Goal: Contribute content: Contribute content

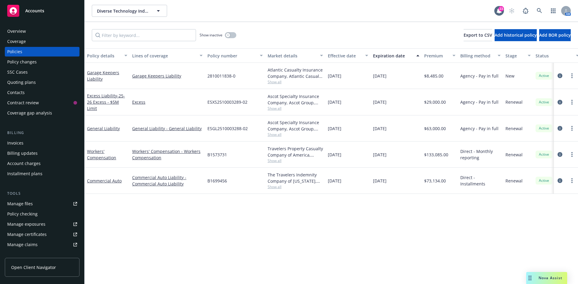
click at [38, 207] on link "Manage files" at bounding box center [42, 204] width 75 height 10
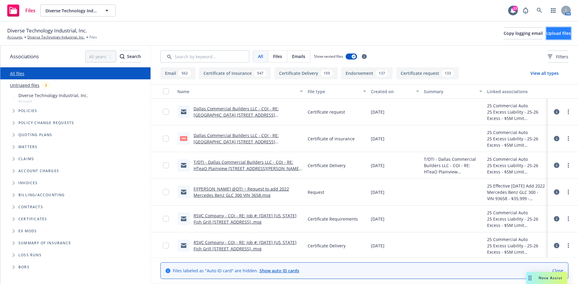
click at [547, 38] on button "Upload files" at bounding box center [558, 33] width 24 height 12
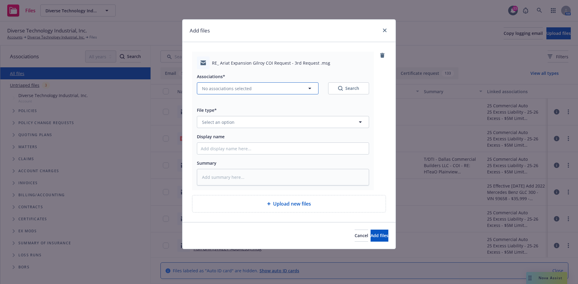
click at [248, 90] on span "No associations selected" at bounding box center [227, 88] width 50 height 6
type textarea "x"
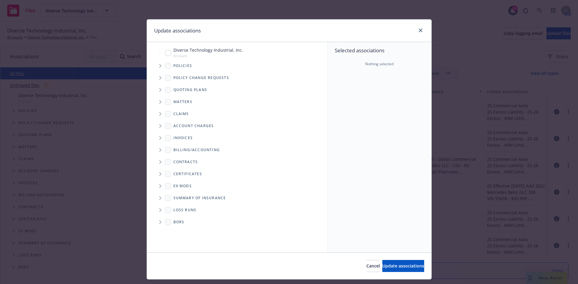
click at [158, 63] on span "Tree Example" at bounding box center [160, 66] width 10 height 10
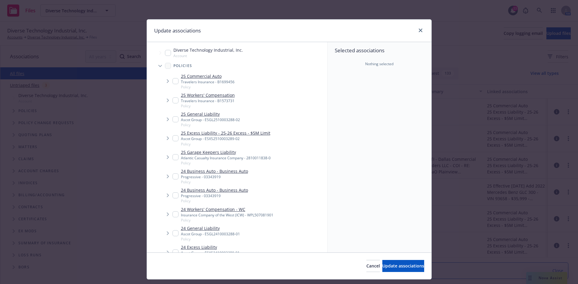
click at [169, 82] on span "Tree Example" at bounding box center [168, 81] width 10 height 10
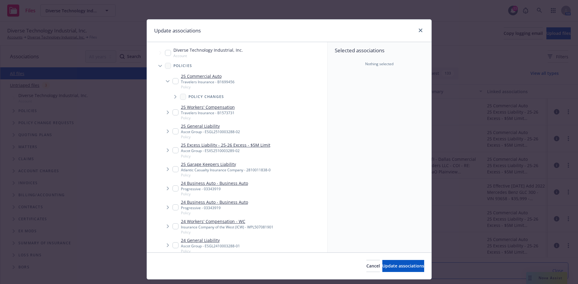
click at [176, 81] on div "25 Commercial Auto Travelers Insurance - B1699456 Policy" at bounding box center [203, 81] width 62 height 17
checkbox input "true"
type textarea "x"
click at [172, 112] on input "Tree Example" at bounding box center [175, 113] width 6 height 6
checkbox input "true"
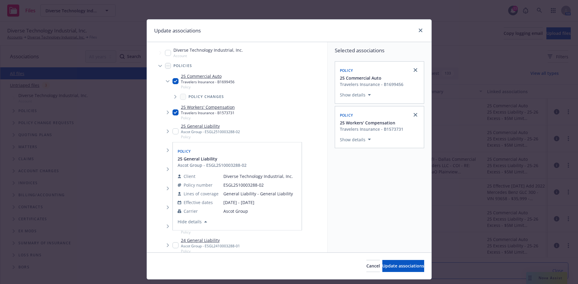
click at [172, 135] on div "25 General Liability Ascot Group - ESGL2510003288-02 Policy" at bounding box center [205, 131] width 67 height 17
checkbox input "true"
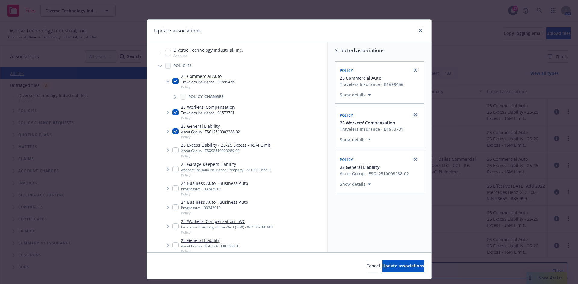
click at [174, 151] on input "Tree Example" at bounding box center [175, 150] width 6 height 6
checkbox input "true"
click at [394, 272] on button "Update associations" at bounding box center [403, 266] width 42 height 12
type textarea "x"
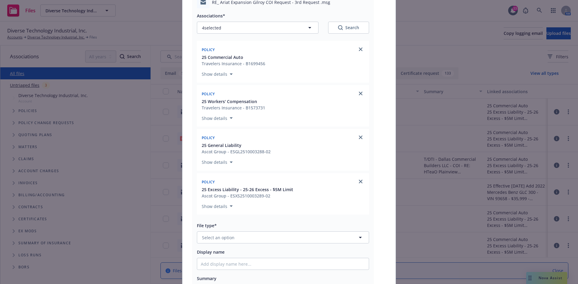
scroll to position [90, 0]
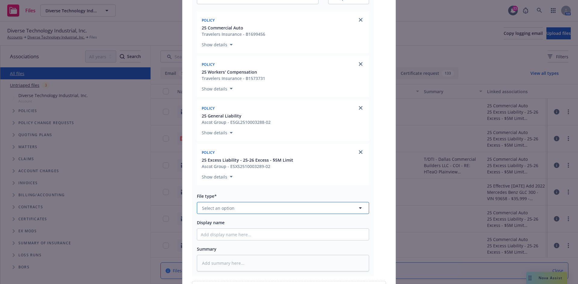
click at [269, 207] on button "Select an option" at bounding box center [283, 208] width 172 height 12
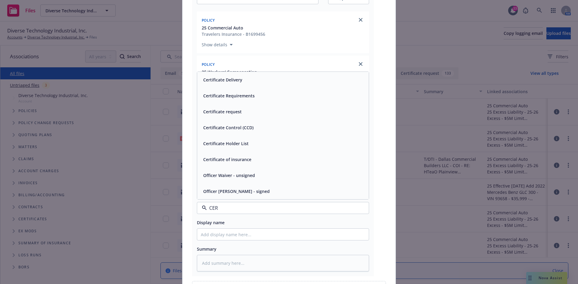
type input "CERT"
click at [252, 117] on div "Certificate Delivery" at bounding box center [283, 112] width 172 height 16
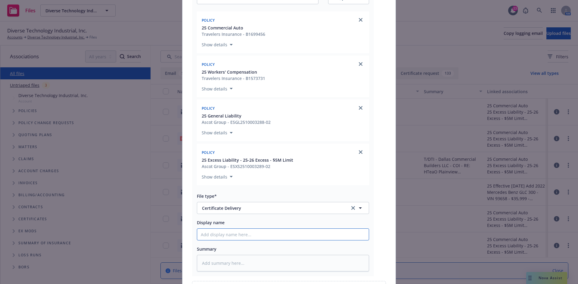
click at [237, 233] on input "Display name" at bounding box center [283, 234] width 172 height 11
type textarea "x"
type input "T"
type textarea "x"
type input "T/"
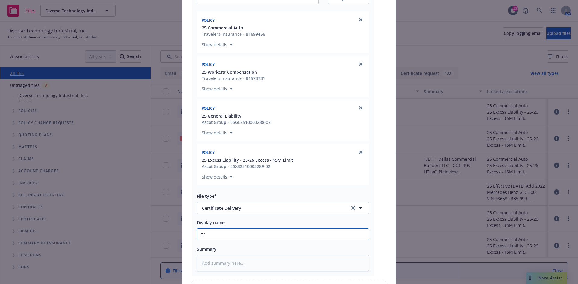
type textarea "x"
type input "T/D"
type textarea "x"
type input "T/DT"
type textarea "x"
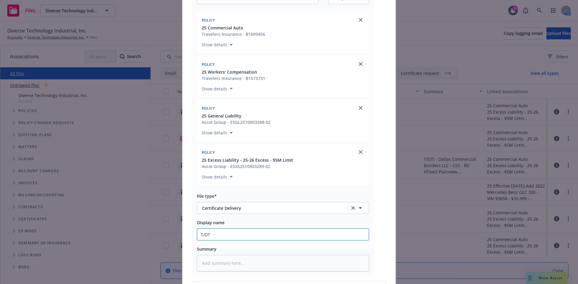
type input "T/DTI"
type textarea "x"
type input "T/DTI"
type textarea "x"
type input "T/DTI -"
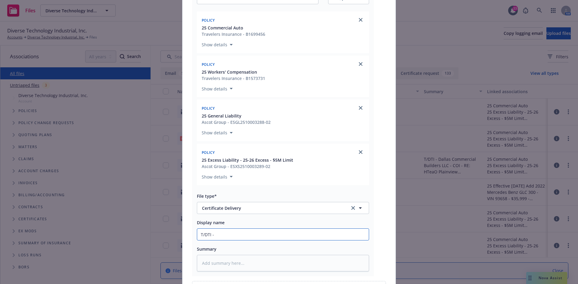
type textarea "x"
type input "T/DTI -"
paste input "Lakeview Construction LLC - COI -RE: Ariat Expansion [STREET_ADDRESS][PERSON_NA…"
type textarea "x"
type input "T/DTI - Lakeview Construction LLC - COI -RE: Ariat Expansion [STREET_ADDRESS][P…"
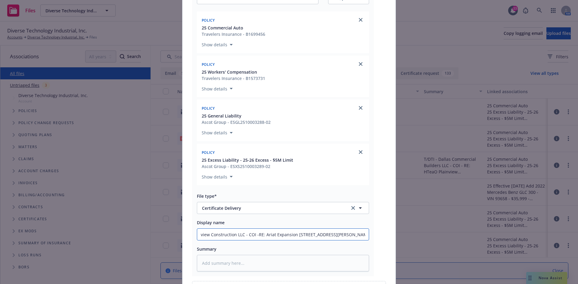
type textarea "x"
type input "T/DTI - Lakeview Construction LLC - COI -RE: Ariat Expansion [STREET_ADDRESS][P…"
type textarea "x"
type input "T/DTI - Lakeview Construction LLC - COI -RE: Ariat Expansion [STREET_ADDRESS][P…"
type textarea "x"
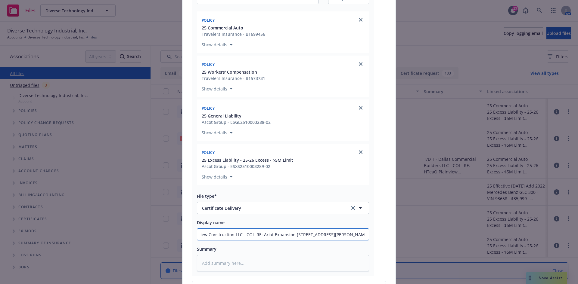
scroll to position [0, 27]
type input "T/DTI - Lakeview Construction LLC - COI -RE: Ariat Expansion [STREET_ADDRESS][P…"
click at [360, 231] on input "T/DTI - Lakeview Construction LLC - COI -RE: Ariat Expansion [STREET_ADDRESS][P…" at bounding box center [283, 234] width 172 height 11
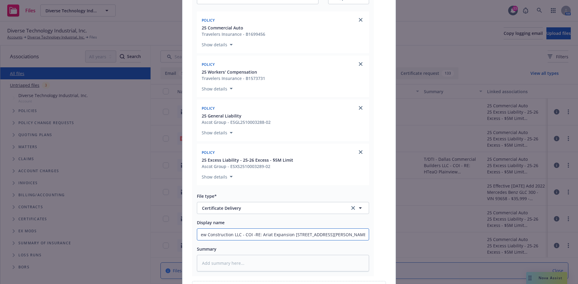
paste input "We would like to clarify the Excess Liability policy does not extend coverage o…"
type textarea "x"
drag, startPoint x: 365, startPoint y: 236, endPoint x: 76, endPoint y: 218, distance: 290.0
click at [76, 218] on div "Add files RE_ Ariat Expansion Gilroy COI Request - 3rd Request .msg Association…" at bounding box center [289, 142] width 578 height 284
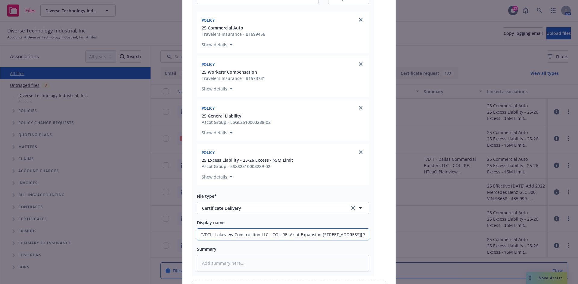
type input "T/DTI - Lakeview Construction LLC - COI -RE: Ariat Expansion [STREET_ADDRESS][P…"
click at [215, 256] on textarea at bounding box center [283, 263] width 172 height 17
paste textarea "T/DTI - Lakeview Construction LLC - COI -RE: Ariat Expansion [STREET_ADDRESS][P…"
type textarea "x"
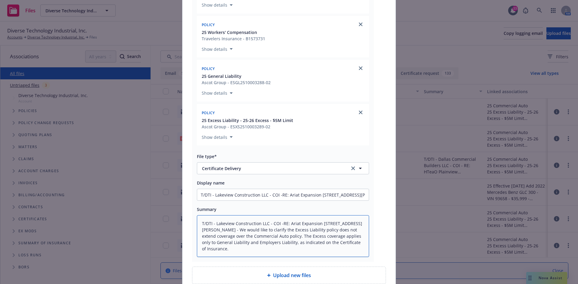
scroll to position [186, 0]
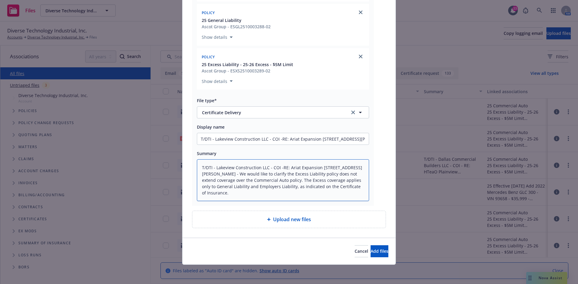
type textarea "T/DTI - Lakeview Construction LLC - COI -RE: Ariat Expansion [STREET_ADDRESS][P…"
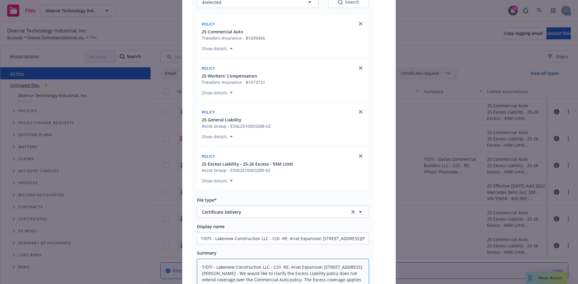
scroll to position [36, 0]
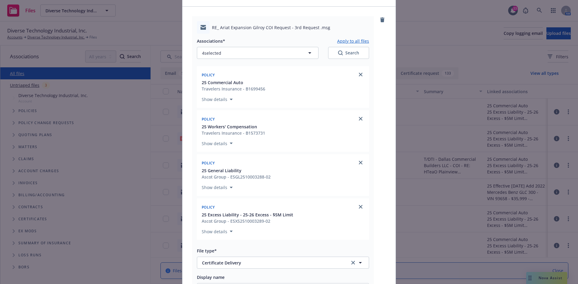
click at [349, 43] on button "Apply to all files" at bounding box center [353, 40] width 32 height 7
type textarea "x"
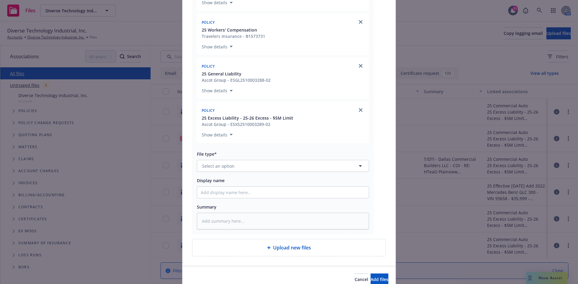
scroll to position [506, 0]
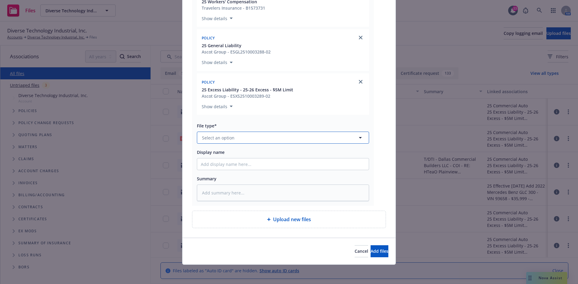
click at [279, 140] on button "Select an option" at bounding box center [283, 138] width 172 height 12
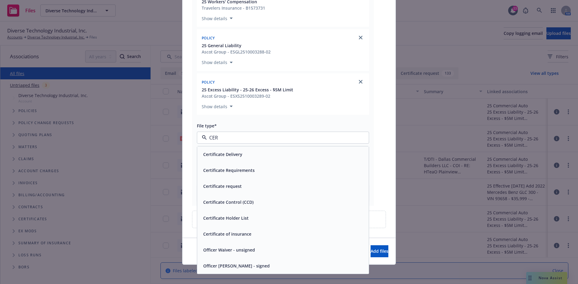
type input "CERT"
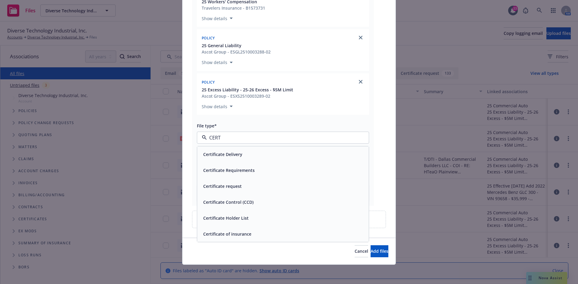
click at [258, 235] on div "Certificate of insurance" at bounding box center [283, 234] width 164 height 9
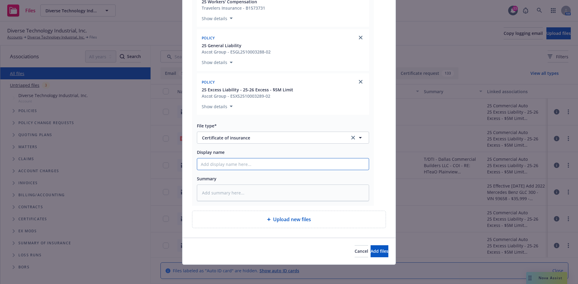
click at [226, 169] on input "Display name" at bounding box center [283, 164] width 172 height 11
paste input "T/DTI - Lakeview Construction LLC - COI -RE: Ariat Expansion [STREET_ADDRESS][P…"
type textarea "x"
type input "T/DTI - Lakeview Construction LLC - COI -RE: Ariat Expansion [STREET_ADDRESS][P…"
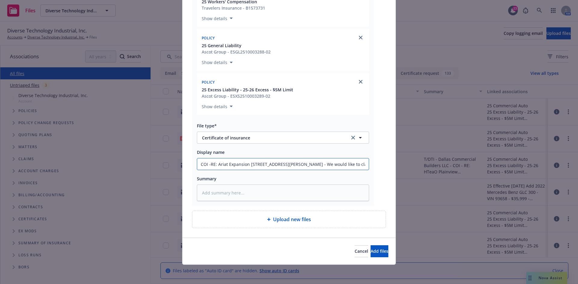
drag, startPoint x: 363, startPoint y: 164, endPoint x: 319, endPoint y: 164, distance: 44.5
click at [319, 164] on input "T/DTI - Lakeview Construction LLC - COI -RE: Ariat Expansion [STREET_ADDRESS][P…" at bounding box center [283, 164] width 172 height 11
type textarea "x"
type input "T/DTI - Lakeview Construction LLC - COI -RE: Ariat Expansion [STREET_ADDRESS][P…"
type textarea "x"
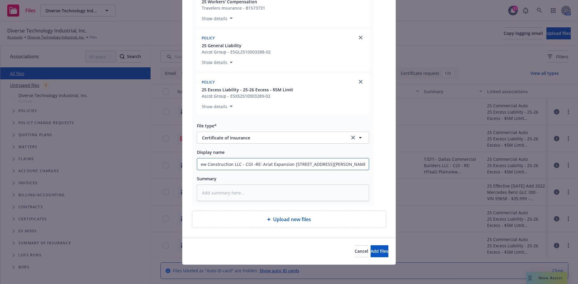
type input "T/DTI - Lakeview Construction LLC - COI -RE: Ariat Expansion [STREET_ADDRESS][P…"
type textarea "x"
type input "T/DTI - Lakeview Construction LLC - COI -RE: Ariat Expansion [STREET_ADDRESS][P…"
drag, startPoint x: 363, startPoint y: 163, endPoint x: 12, endPoint y: 171, distance: 351.5
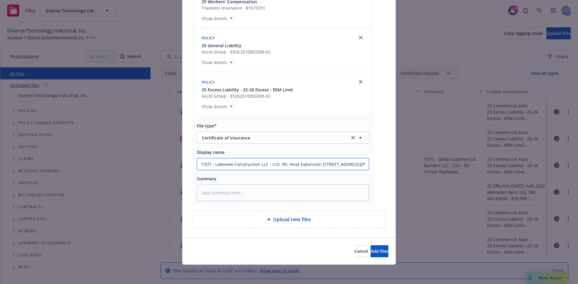
click at [12, 171] on div "Add files RE_ Ariat Expansion Gilroy COI Request - 3rd Request .msg Association…" at bounding box center [289, 142] width 578 height 284
click at [209, 165] on input "T/DTI - Lakeview Construction LLC - COI -RE: Ariat Expansion [STREET_ADDRESS][P…" at bounding box center [283, 164] width 172 height 11
click at [213, 164] on input "T/DTI - Lakeview Construction LLC - COI -RE: Ariat Expansion [STREET_ADDRESS][P…" at bounding box center [283, 164] width 172 height 11
type textarea "x"
type input "T/DTI -Lakeview Construction LLC - COI -RE: Ariat Expansion [STREET_ADDRESS][PE…"
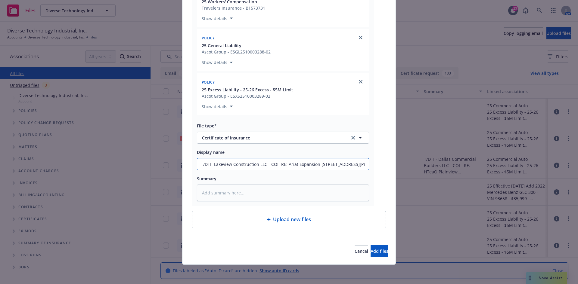
type textarea "x"
type input "T/DTI Lakeview Construction LLC - COI -RE: Ariat Expansion [STREET_ADDRESS][PER…"
type textarea "x"
type input "T/DTILakeview Construction LLC - COI -RE: Ariat Expansion [STREET_ADDRESS][PERS…"
type textarea "x"
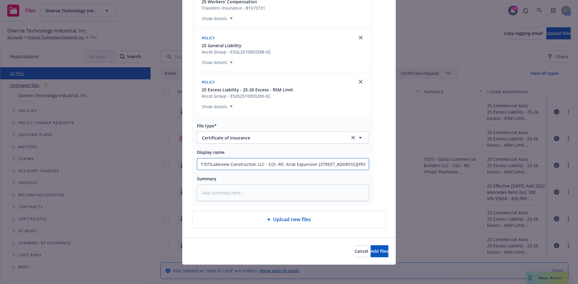
type input "T/DTLakeview Construction LLC - COI -RE: Ariat Expansion [STREET_ADDRESS][PERSO…"
type textarea "x"
type input "T/Lakeview Construction LLC - COI -RE: Ariat Expansion [STREET_ADDRESS][PERSON_…"
type textarea "x"
type input "TLakeview Construction LLC - COI -RE: Ariat Expansion [STREET_ADDRESS][PERSON_N…"
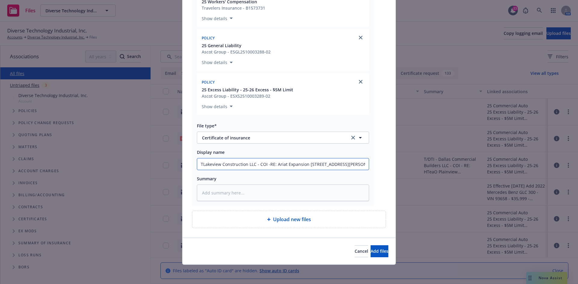
type textarea "x"
drag, startPoint x: 199, startPoint y: 164, endPoint x: 388, endPoint y: 175, distance: 189.8
type input "Lakeview Construction LLC - COI -RE: Ariat Expansion [STREET_ADDRESS][PERSON_NA…"
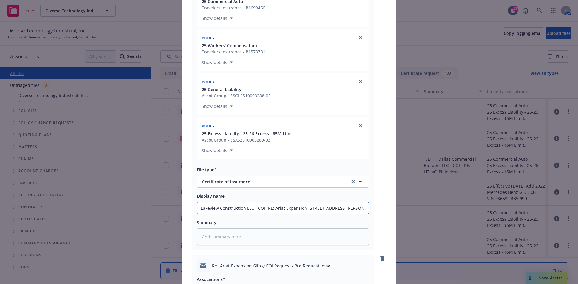
scroll to position [385, 0]
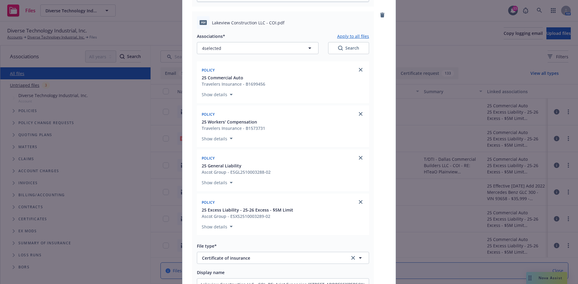
click at [351, 35] on button "Apply to all files" at bounding box center [353, 35] width 32 height 7
type textarea "x"
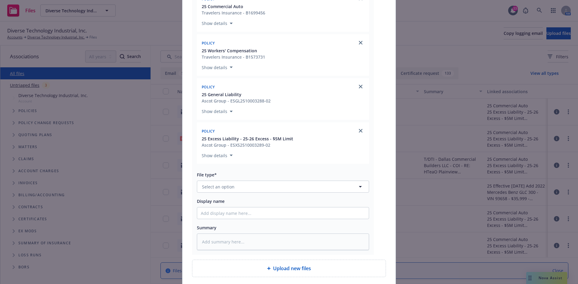
scroll to position [826, 0]
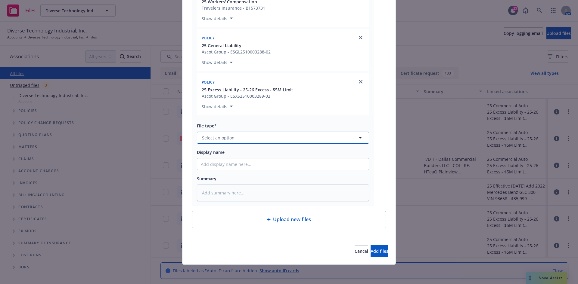
click at [250, 135] on button "Select an option" at bounding box center [283, 138] width 172 height 12
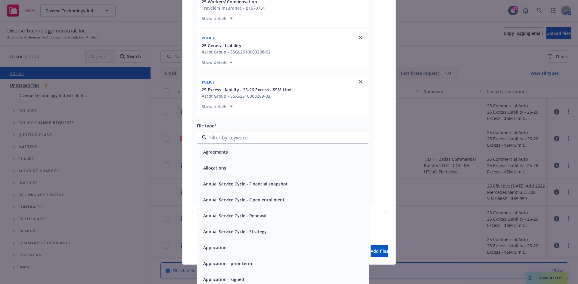
type input "E"
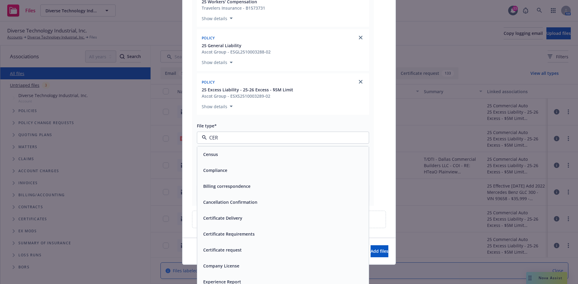
type input "CERT"
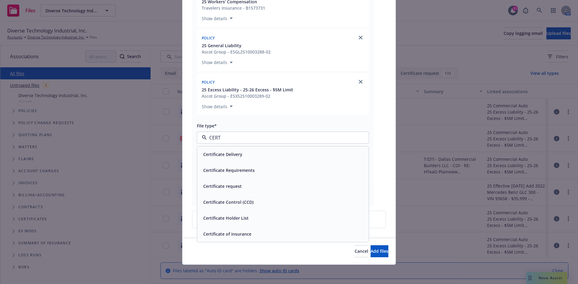
click at [249, 186] on div "Certificate request" at bounding box center [283, 186] width 164 height 9
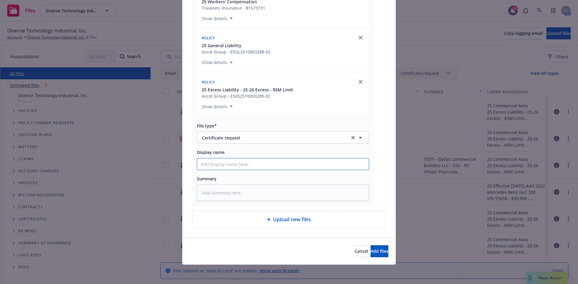
click at [234, 166] on input "Display name" at bounding box center [283, 164] width 172 height 11
paste input "Lakeview Construction LLC - COI -RE: Ariat Expansion [STREET_ADDRESS][PERSON_NA…"
type textarea "x"
type input "Lakeview Construction LLC - COI -RE: Ariat Expansion [STREET_ADDRESS][PERSON_NA…"
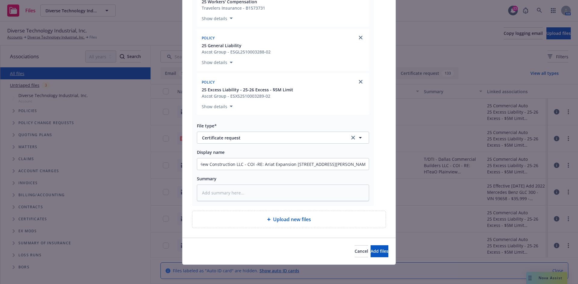
scroll to position [0, 0]
click at [370, 253] on span "Add files" at bounding box center [379, 252] width 18 height 6
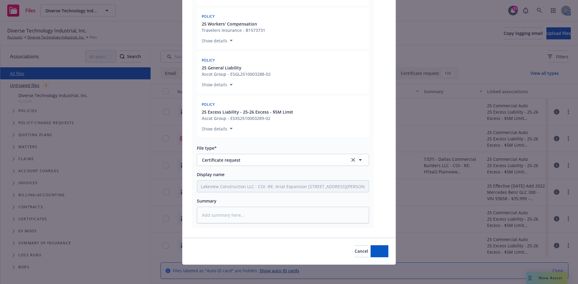
type textarea "x"
